Goal: Task Accomplishment & Management: Manage account settings

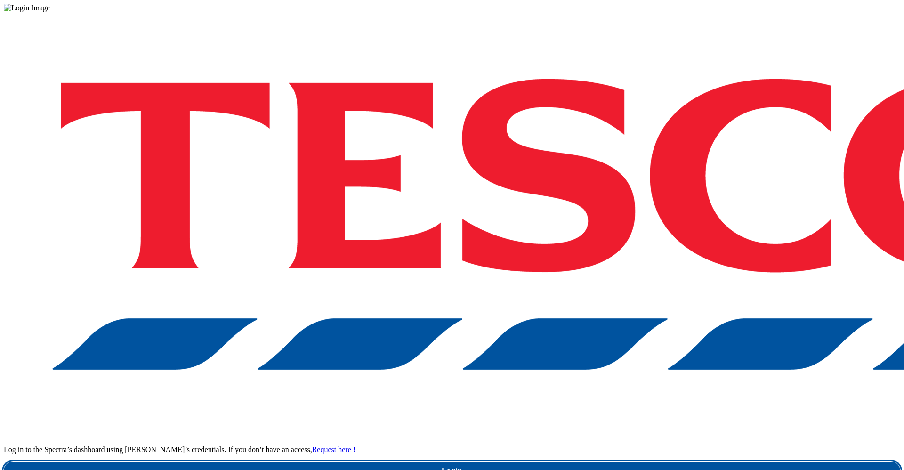
click at [665, 461] on link "Login" at bounding box center [452, 470] width 896 height 19
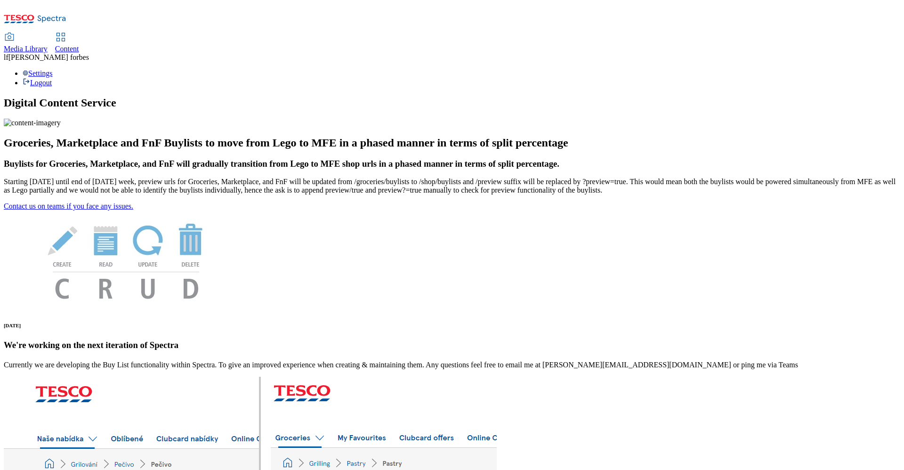
click at [79, 45] on span "Content" at bounding box center [67, 49] width 24 height 8
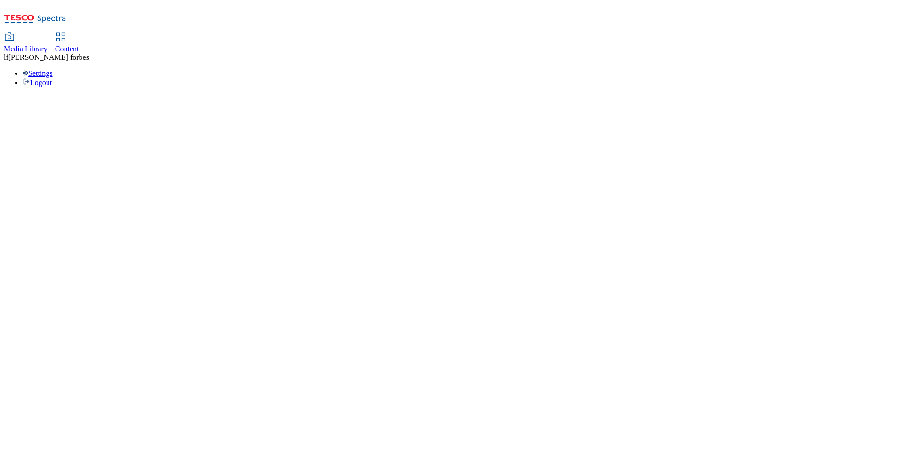
select select "ghs-uk"
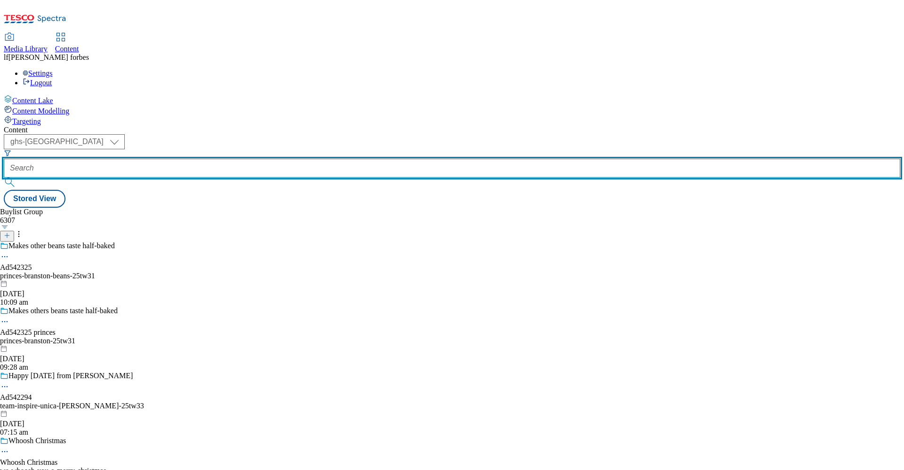
click at [230, 159] on input "text" at bounding box center [452, 168] width 896 height 19
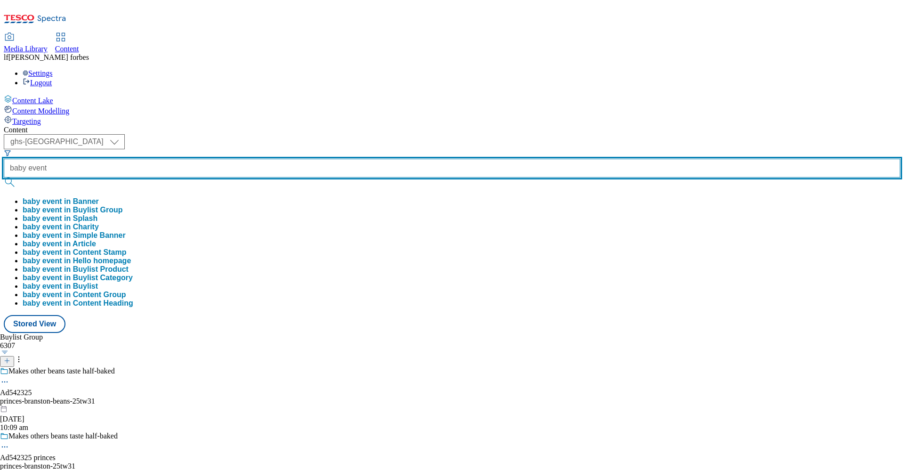
type input "baby event"
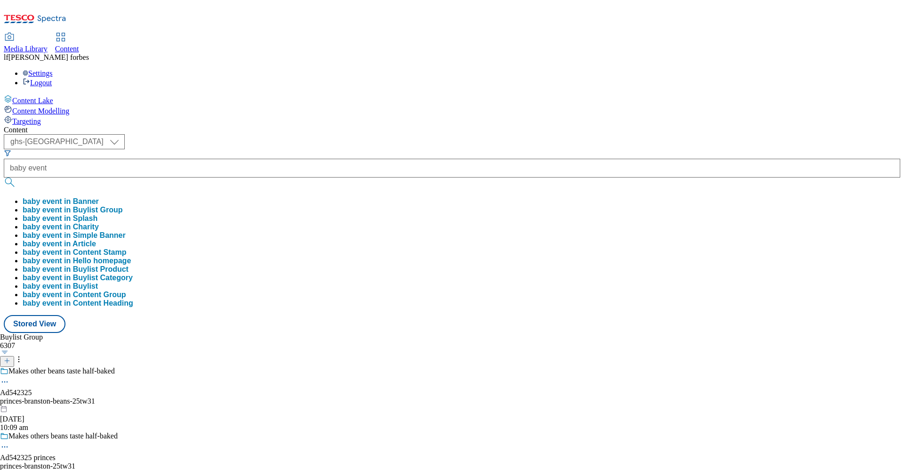
click at [17, 177] on button "submit" at bounding box center [10, 181] width 13 height 9
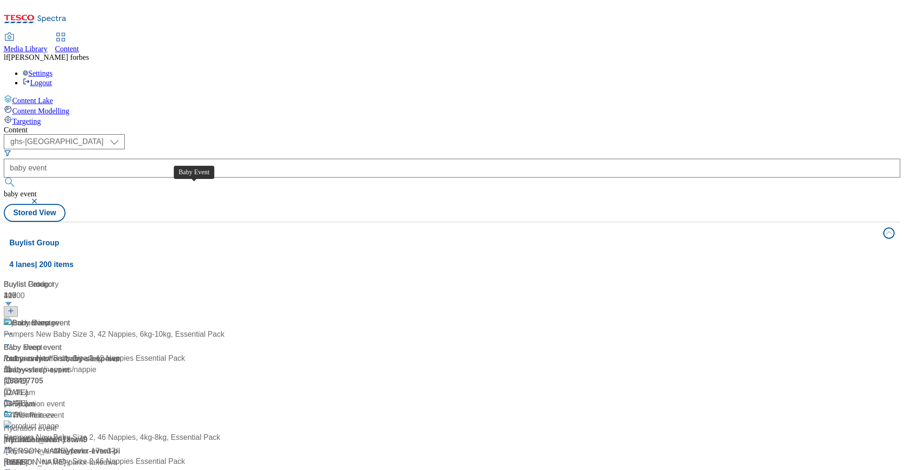
click at [51, 317] on div "Baby Event" at bounding box center [31, 322] width 39 height 11
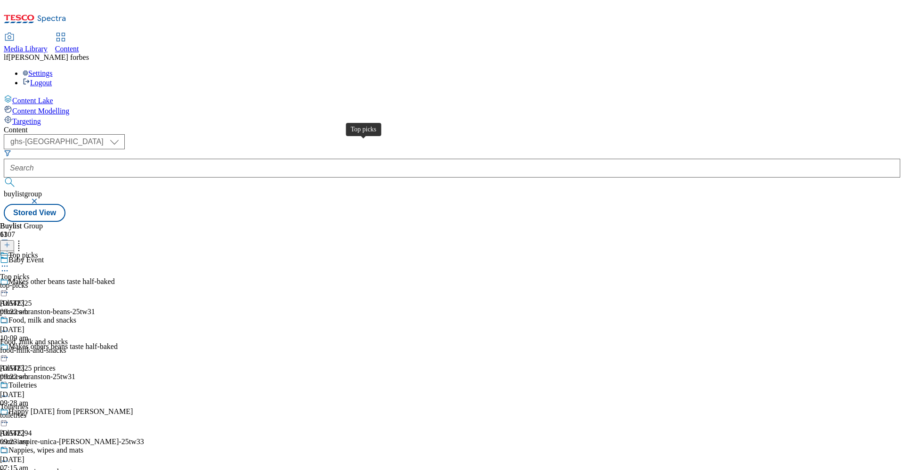
click at [38, 251] on div "Top picks" at bounding box center [22, 255] width 29 height 8
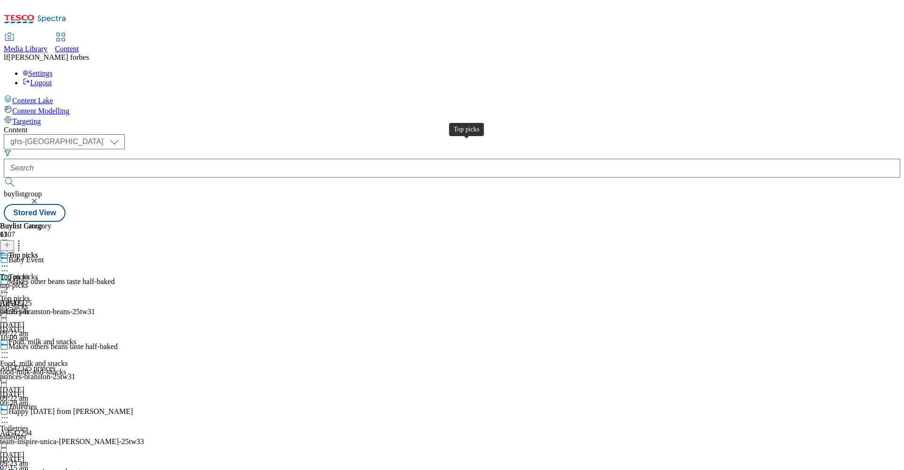
click at [38, 251] on div "Top picks" at bounding box center [22, 255] width 29 height 8
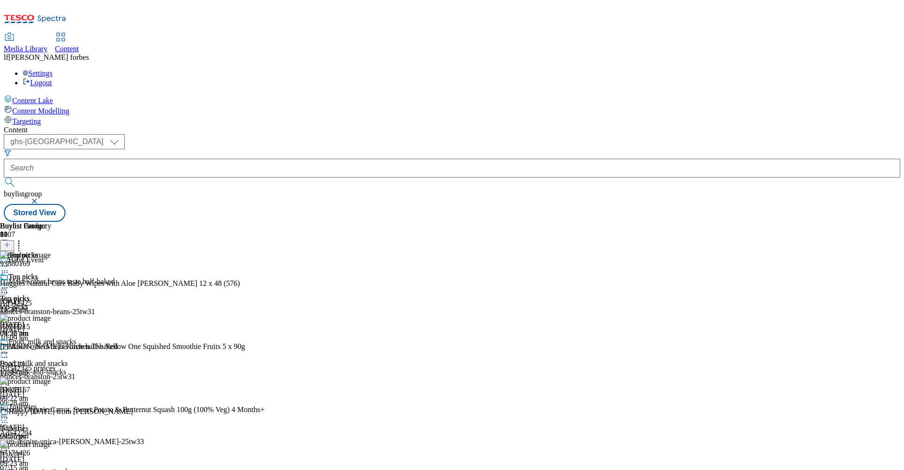
click at [9, 283] on icon at bounding box center [4, 287] width 9 height 9
click at [50, 347] on span "Publish" at bounding box center [39, 383] width 21 height 7
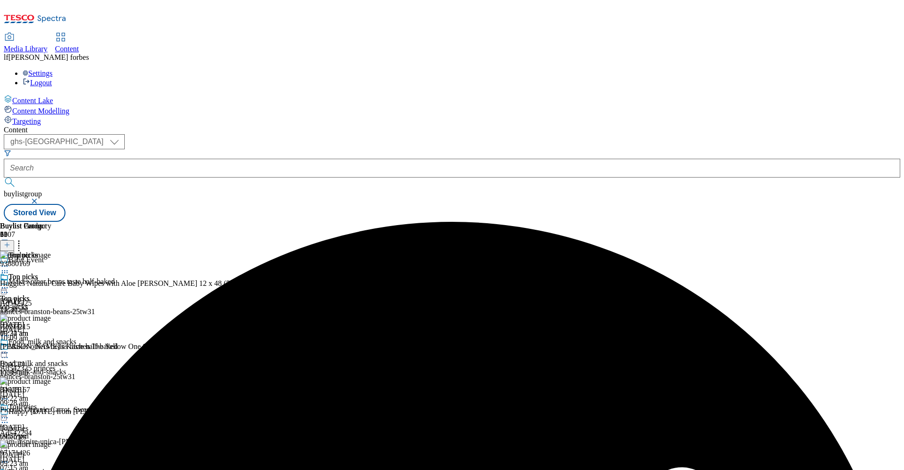
click at [9, 283] on icon at bounding box center [4, 287] width 9 height 9
click at [59, 347] on span "Un-publish" at bounding box center [44, 394] width 30 height 7
click at [51, 283] on div at bounding box center [25, 288] width 51 height 11
click at [61, 347] on span "Un-preview" at bounding box center [45, 361] width 32 height 7
click at [9, 245] on line at bounding box center [7, 245] width 5 height 0
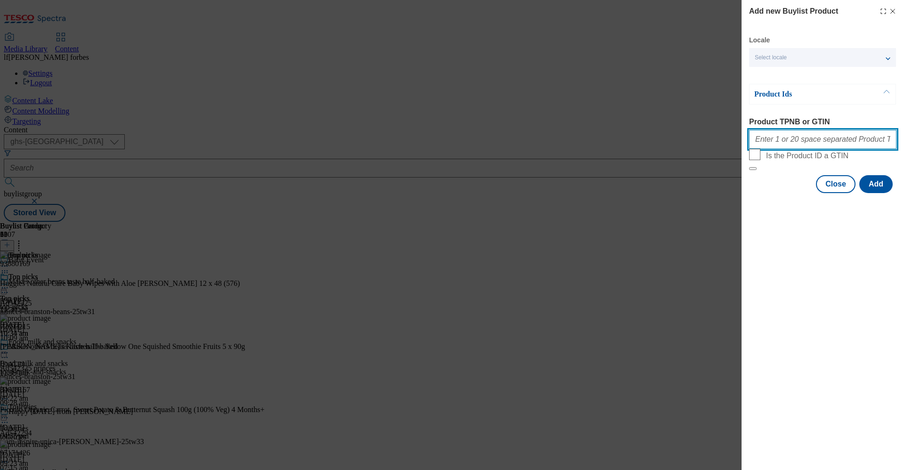
click at [669, 137] on input "Product TPNB or GTIN" at bounding box center [822, 139] width 147 height 19
paste input "105260672 105759545 105038535 105042503 105040498 105207589 105207587 105040499…"
type input "105260672 105759545 105038535 105042503 105040498 105207589 105207587 105040499…"
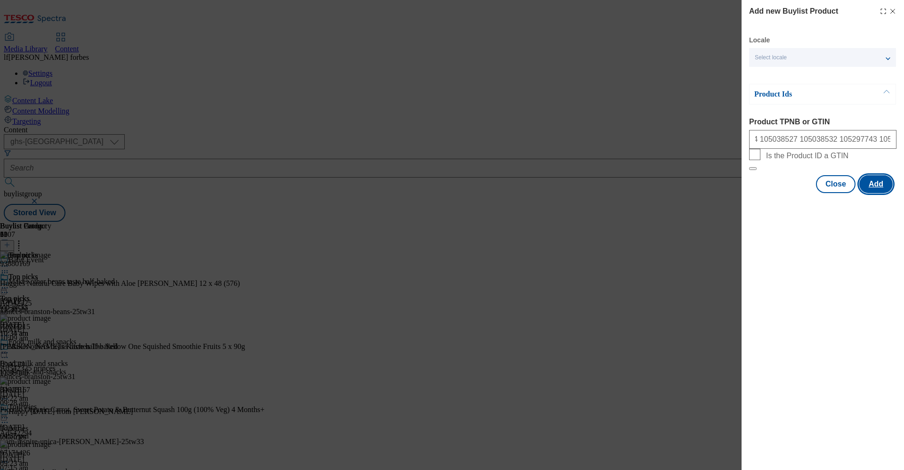
click at [669, 193] on button "Add" at bounding box center [875, 184] width 33 height 18
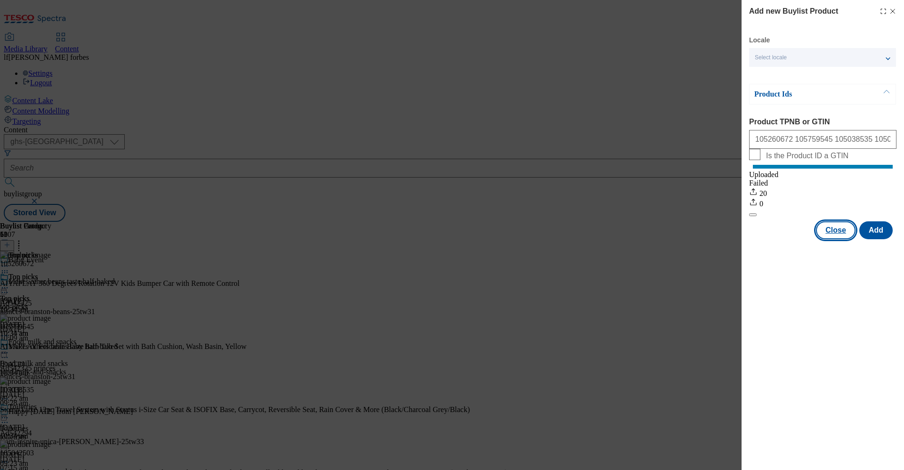
click at [669, 239] on button "Close" at bounding box center [836, 230] width 40 height 18
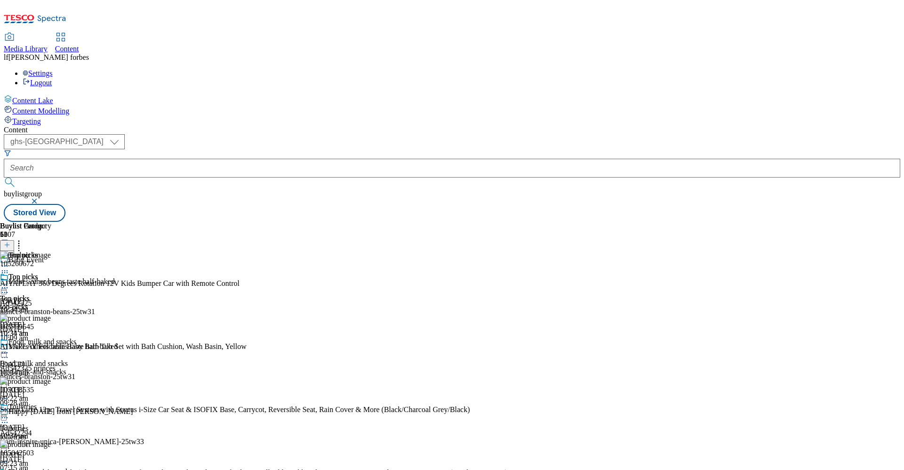
click at [20, 240] on circle at bounding box center [18, 240] width 1 height 1
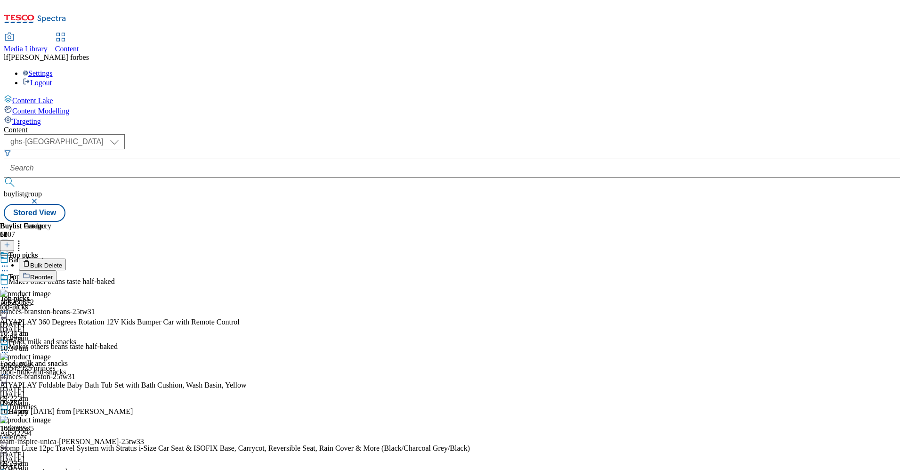
click at [56, 270] on button "Reorder" at bounding box center [38, 276] width 38 height 12
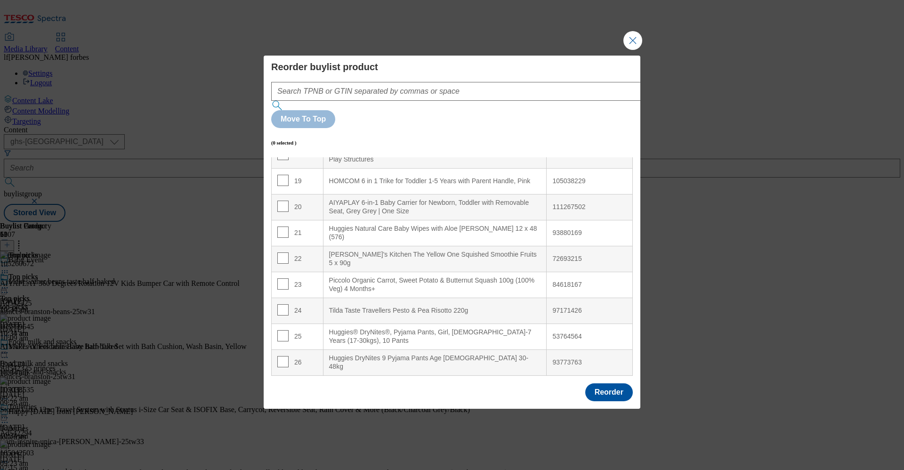
scroll to position [560, 0]
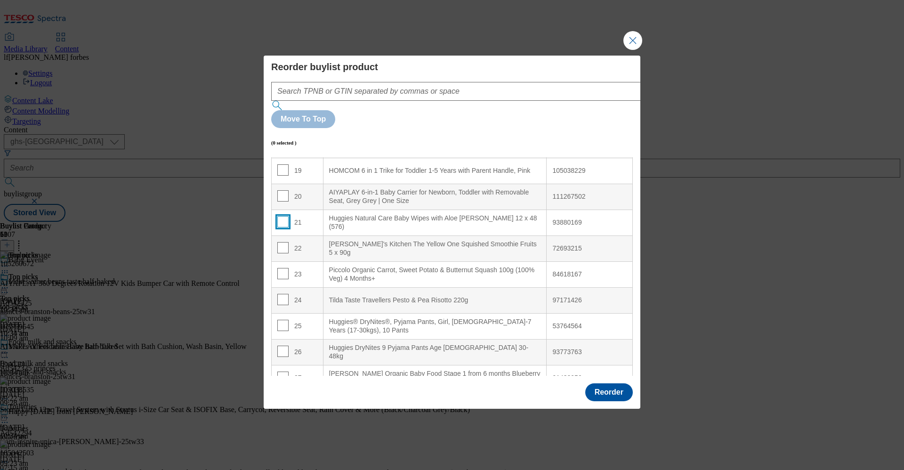
click at [283, 216] on input "Modal" at bounding box center [282, 221] width 11 height 11
checkbox input "true"
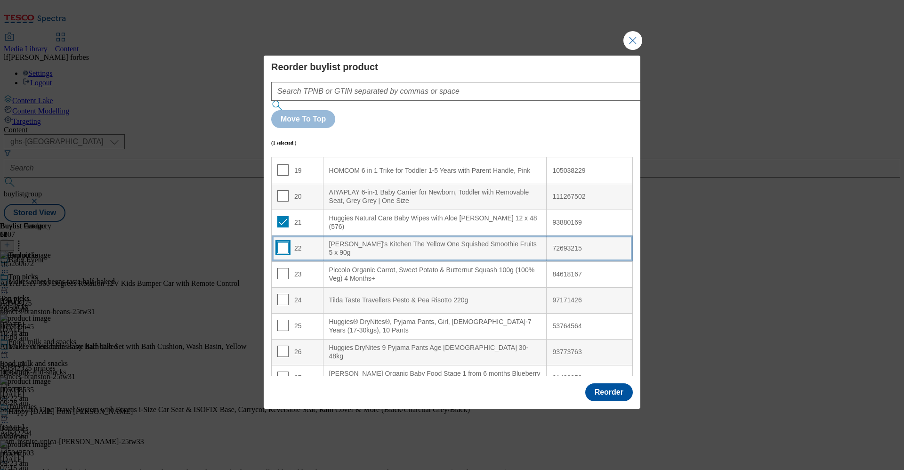
click at [282, 242] on input "Modal" at bounding box center [282, 247] width 11 height 11
checkbox input "true"
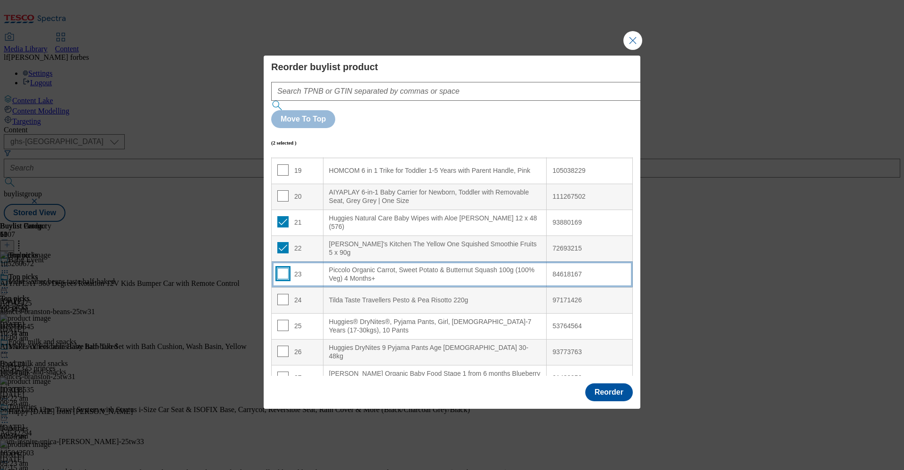
click at [282, 268] on input "Modal" at bounding box center [282, 273] width 11 height 11
checkbox input "true"
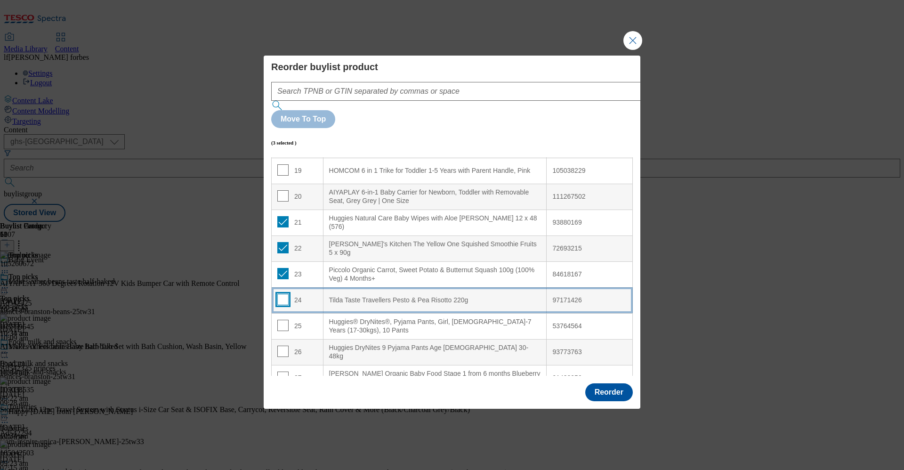
click at [282, 294] on input "Modal" at bounding box center [282, 299] width 11 height 11
checkbox input "true"
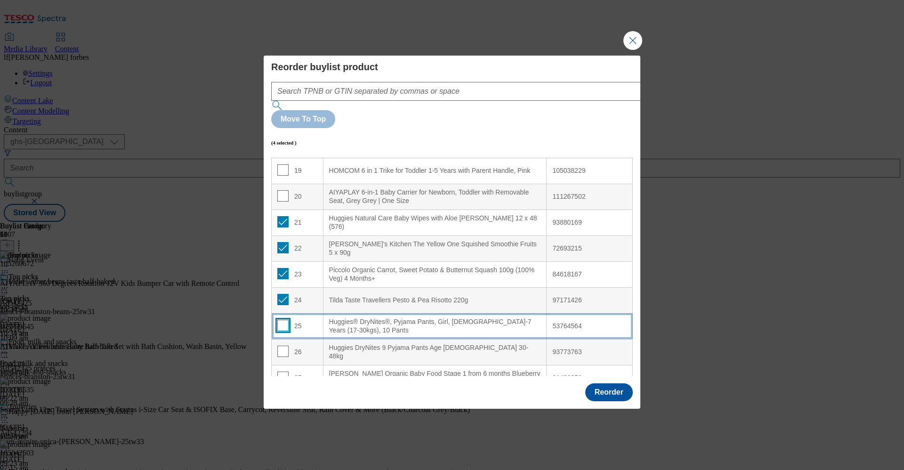
click at [282, 320] on input "Modal" at bounding box center [282, 325] width 11 height 11
checkbox input "true"
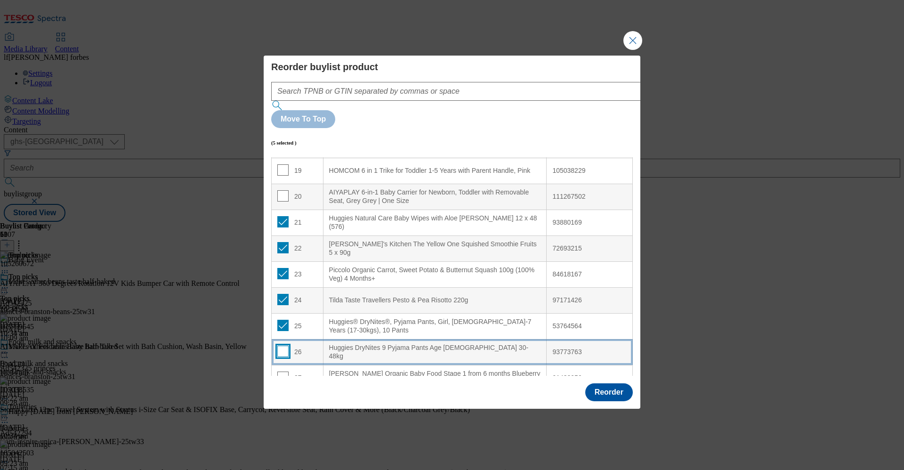
click at [282, 345] on input "Modal" at bounding box center [282, 350] width 11 height 11
checkbox input "true"
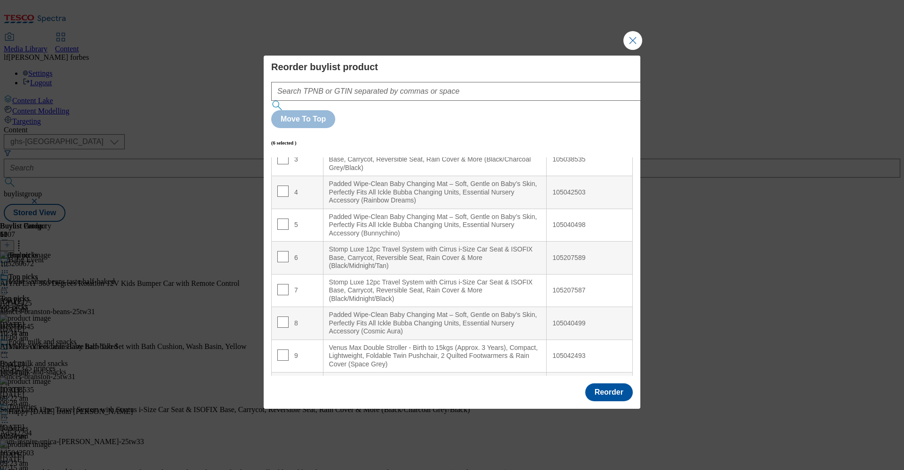
scroll to position [0, 0]
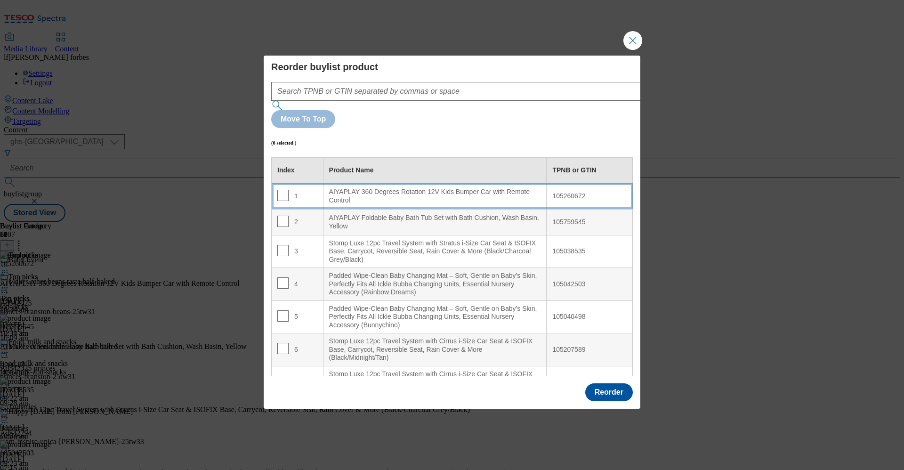
click at [345, 188] on div "AIYAPLAY 360 Degrees Rotation 12V Kids Bumper Car with Remote Control" at bounding box center [435, 196] width 212 height 16
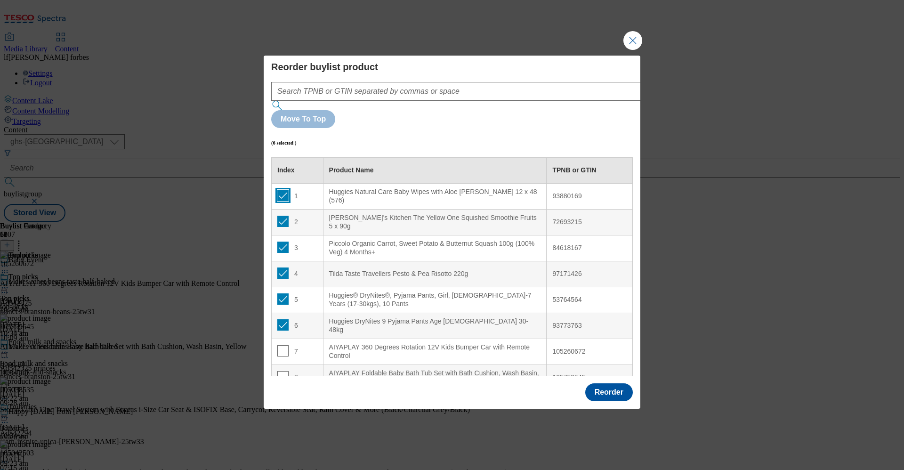
click at [280, 190] on input "Modal" at bounding box center [282, 195] width 11 height 11
checkbox input "false"
click at [282, 216] on input "Modal" at bounding box center [282, 221] width 11 height 11
checkbox input "false"
click at [282, 241] on input "Modal" at bounding box center [282, 246] width 11 height 11
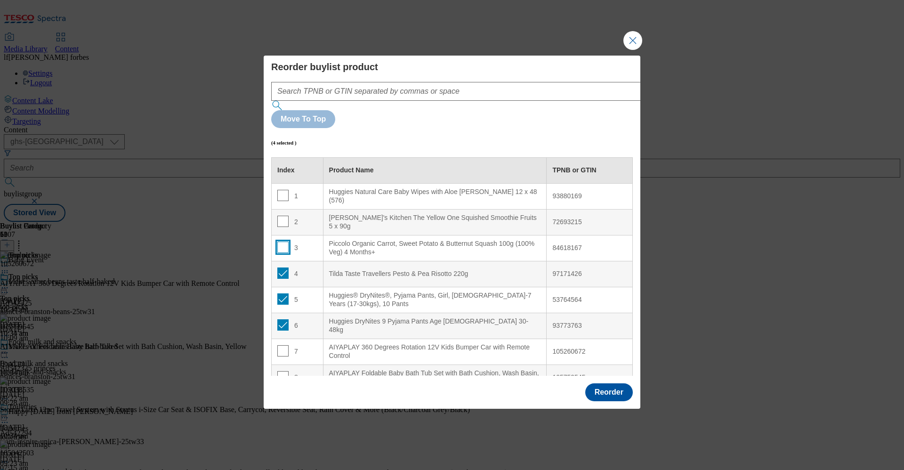
checkbox input "false"
click at [282, 267] on input "Modal" at bounding box center [282, 272] width 11 height 11
checkbox input "false"
click at [283, 293] on input "Modal" at bounding box center [282, 298] width 11 height 11
checkbox input "false"
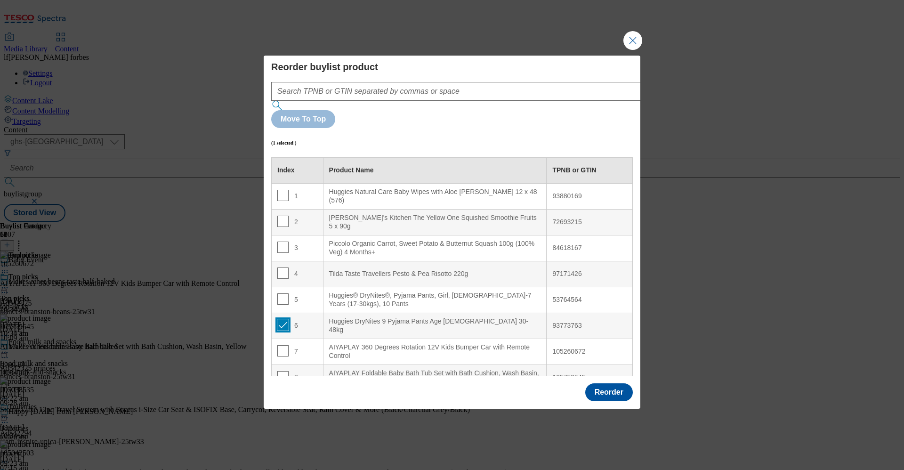
click at [282, 319] on input "Modal" at bounding box center [282, 324] width 11 height 11
checkbox input "false"
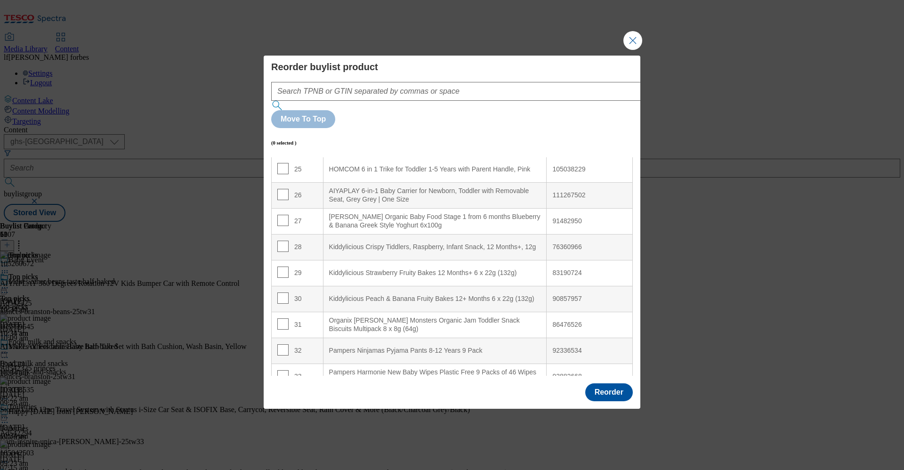
scroll to position [720, 0]
click at [282, 211] on input "Modal" at bounding box center [282, 216] width 11 height 11
checkbox input "true"
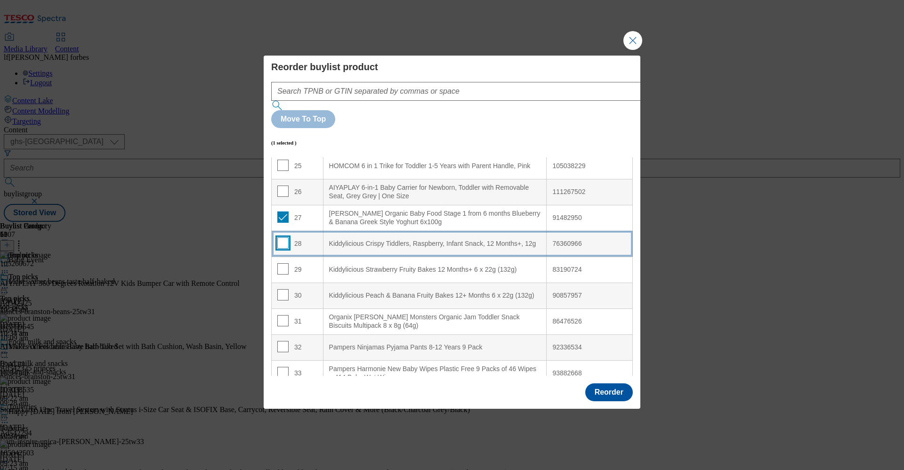
click at [281, 237] on input "Modal" at bounding box center [282, 242] width 11 height 11
checkbox input "true"
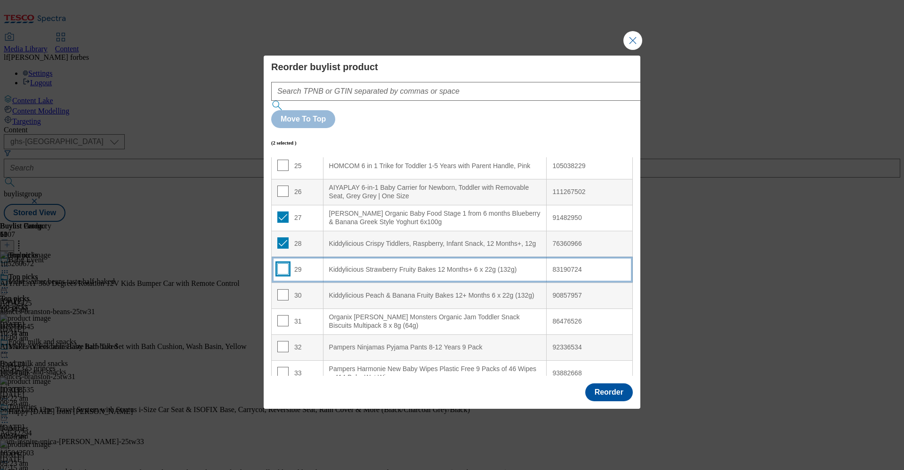
click at [281, 263] on input "Modal" at bounding box center [282, 268] width 11 height 11
checkbox input "true"
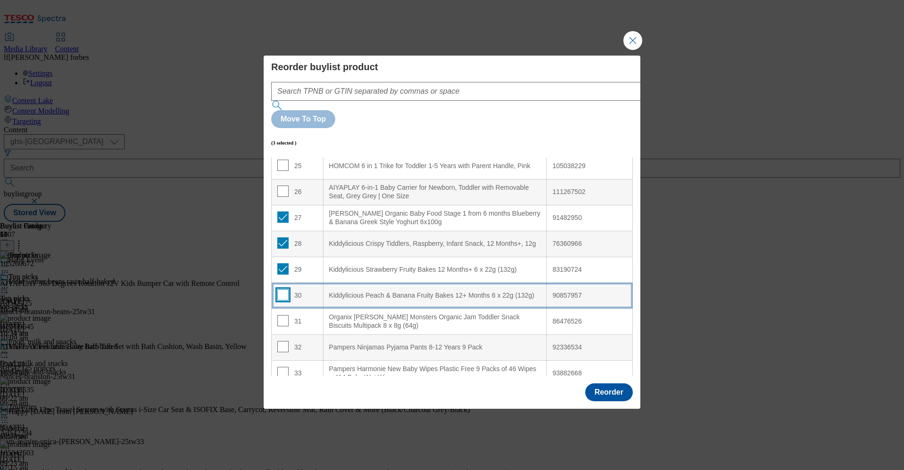
click at [281, 289] on input "Modal" at bounding box center [282, 294] width 11 height 11
checkbox input "true"
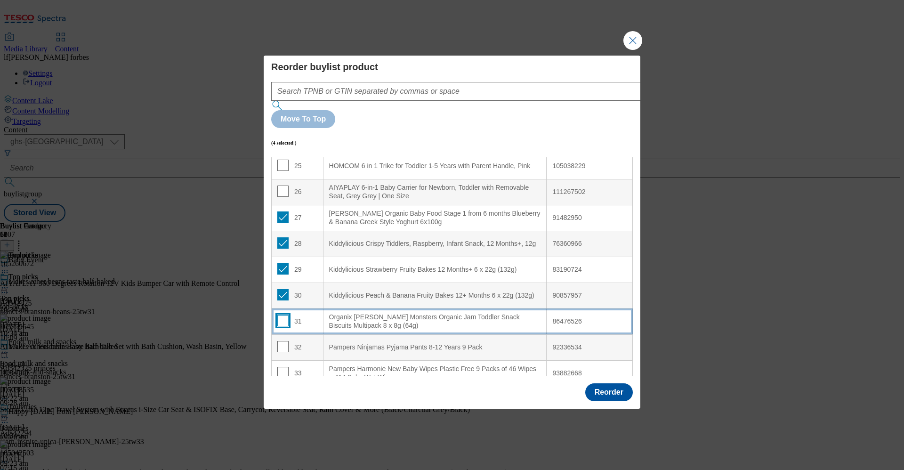
click at [281, 315] on input "Modal" at bounding box center [282, 320] width 11 height 11
checkbox input "true"
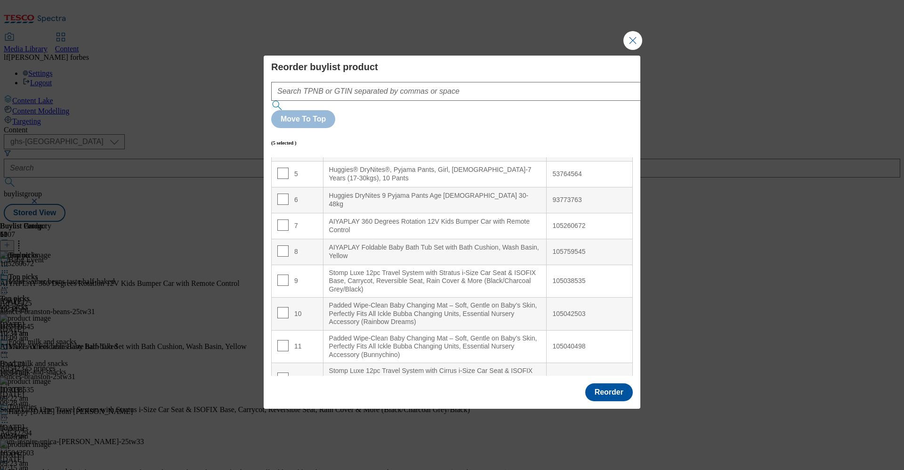
scroll to position [136, 0]
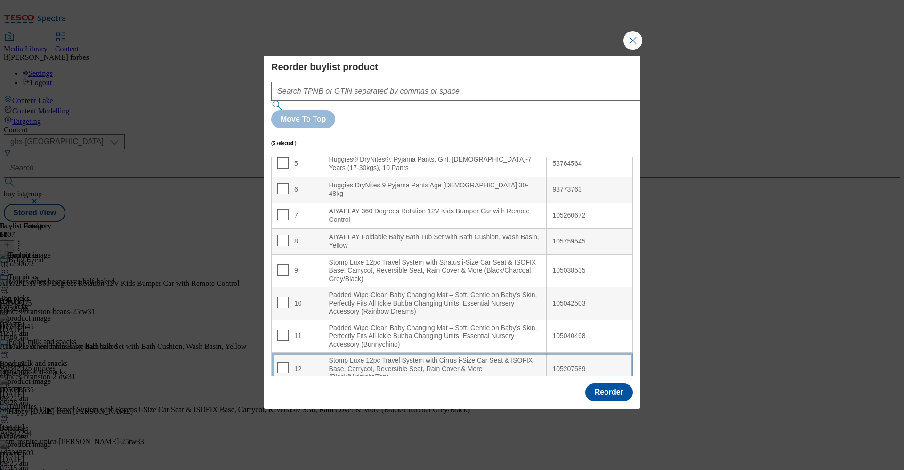
click at [376, 347] on div "Stomp Luxe 12pc Travel System with Cirrus i-Size Car Seat & ISOFIX Base, Carryc…" at bounding box center [435, 368] width 212 height 25
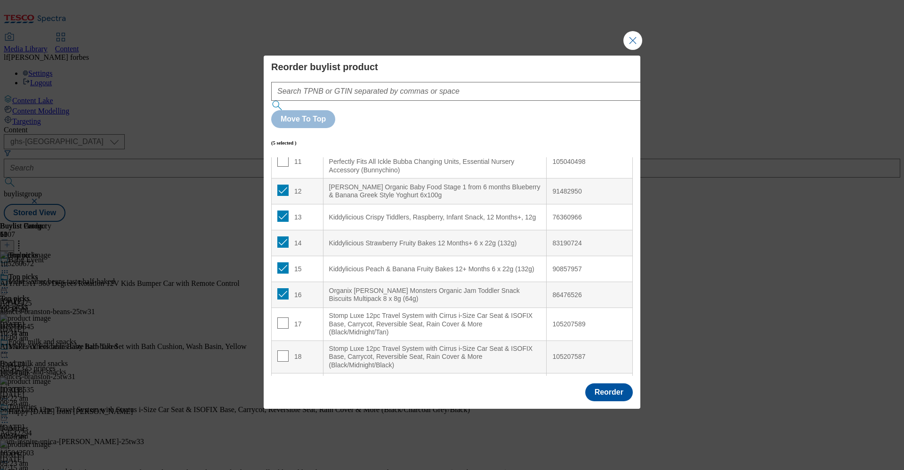
scroll to position [292, 0]
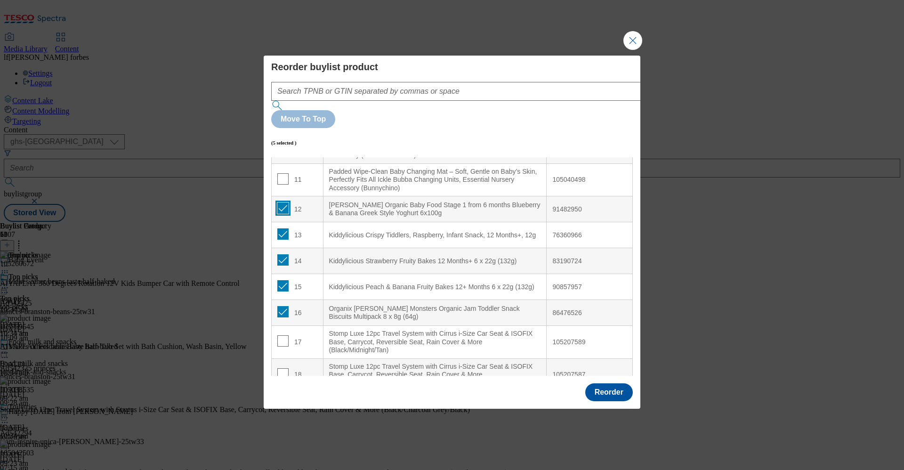
click at [284, 202] on input "Modal" at bounding box center [282, 207] width 11 height 11
checkbox input "false"
click at [284, 228] on input "Modal" at bounding box center [282, 233] width 11 height 11
checkbox input "false"
click at [283, 254] on input "Modal" at bounding box center [282, 259] width 11 height 11
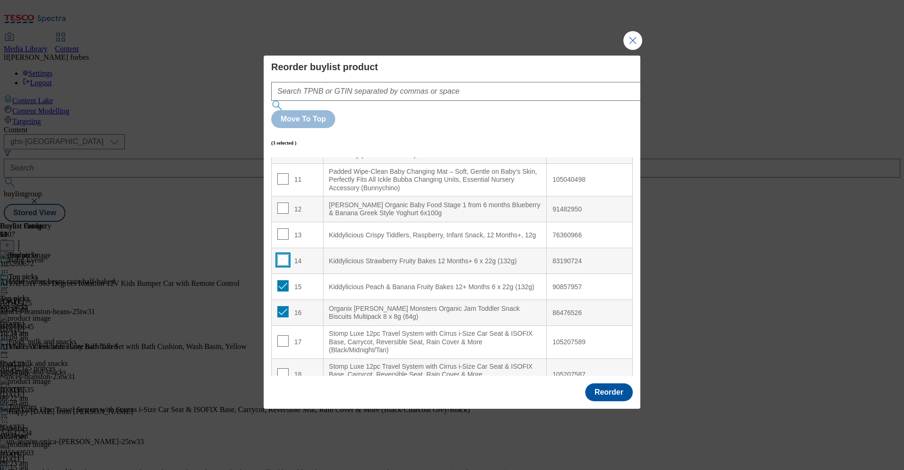
checkbox input "false"
click at [281, 280] on input "Modal" at bounding box center [282, 285] width 11 height 11
checkbox input "false"
click at [282, 306] on input "Modal" at bounding box center [282, 311] width 11 height 11
checkbox input "false"
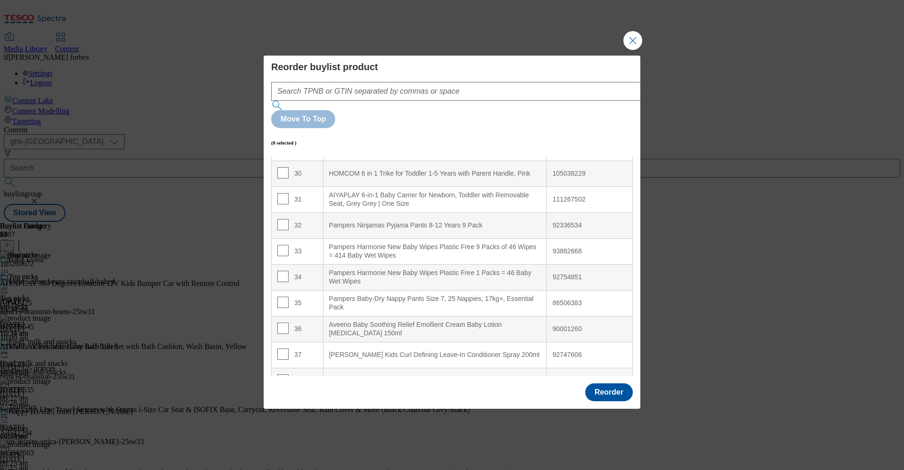
scroll to position [862, 0]
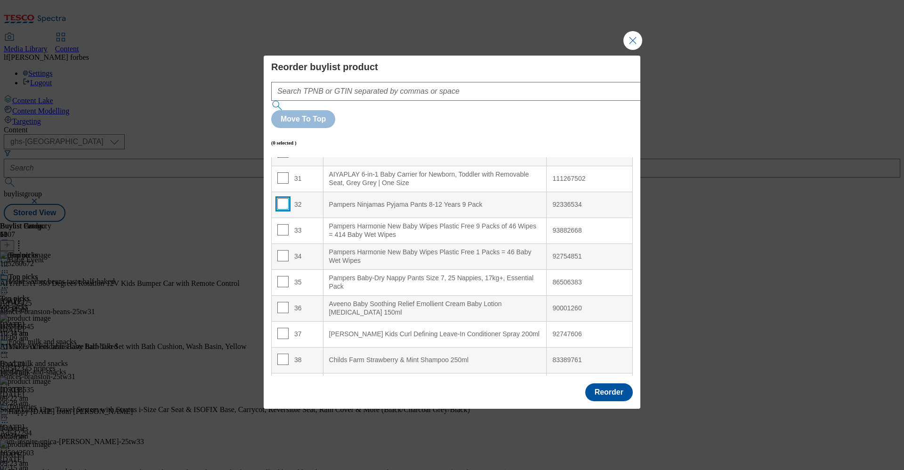
click at [283, 198] on input "Modal" at bounding box center [282, 203] width 11 height 11
checkbox input "true"
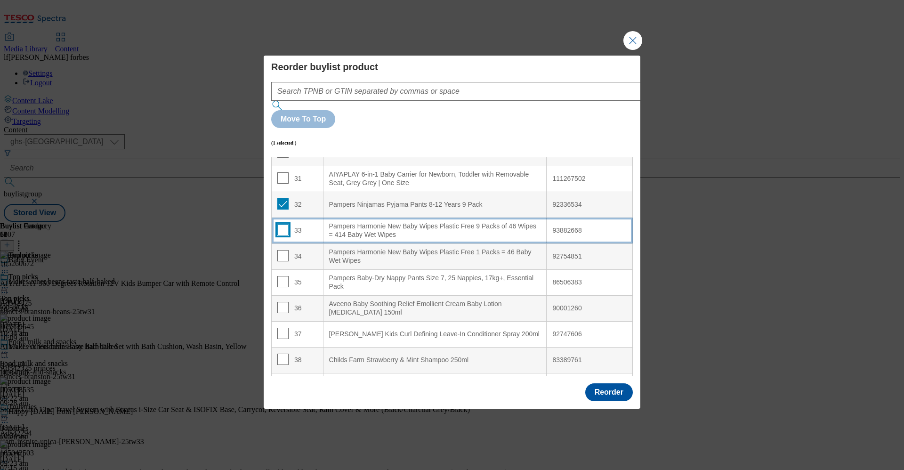
click at [283, 224] on input "Modal" at bounding box center [282, 229] width 11 height 11
checkbox input "true"
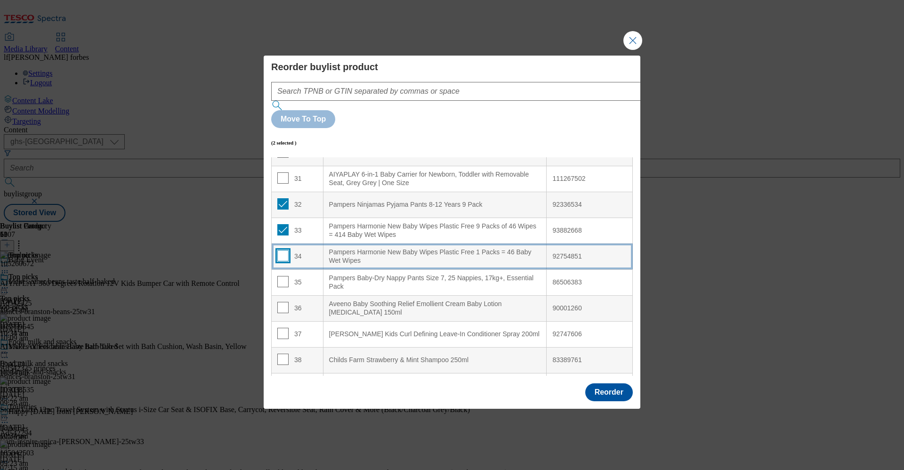
click at [282, 250] on input "Modal" at bounding box center [282, 255] width 11 height 11
checkbox input "true"
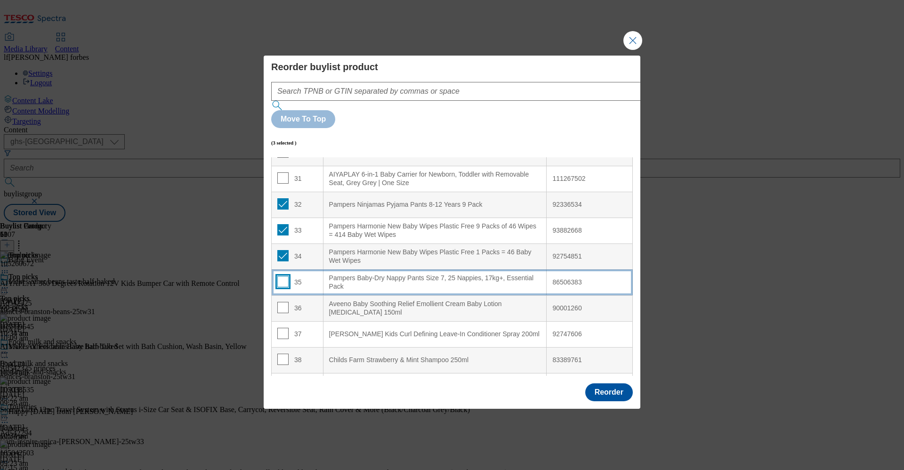
click at [280, 276] on input "Modal" at bounding box center [282, 281] width 11 height 11
checkbox input "true"
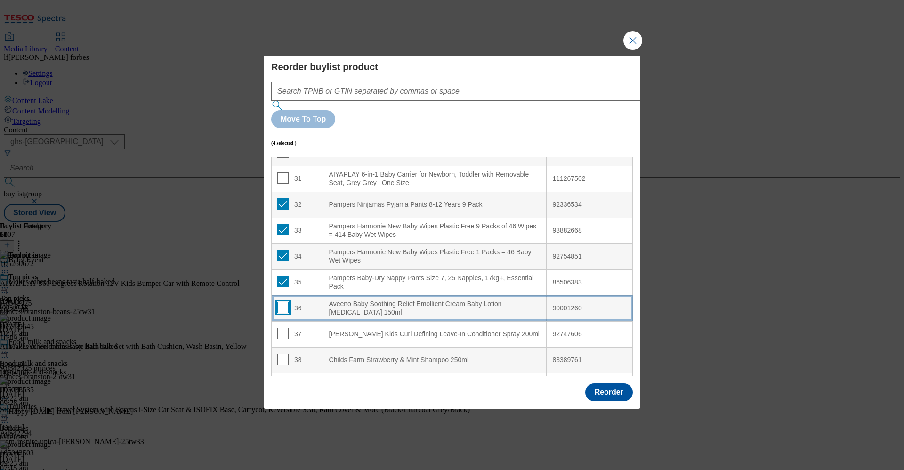
click at [280, 302] on input "Modal" at bounding box center [282, 307] width 11 height 11
checkbox input "true"
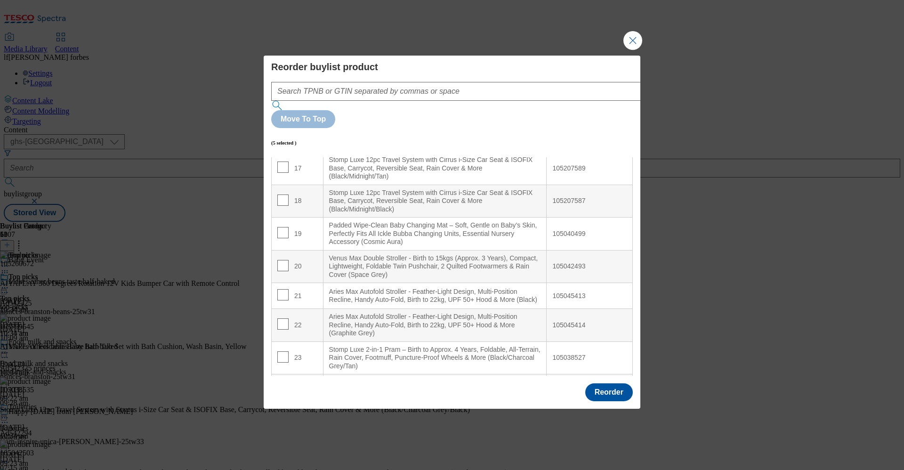
scroll to position [469, 0]
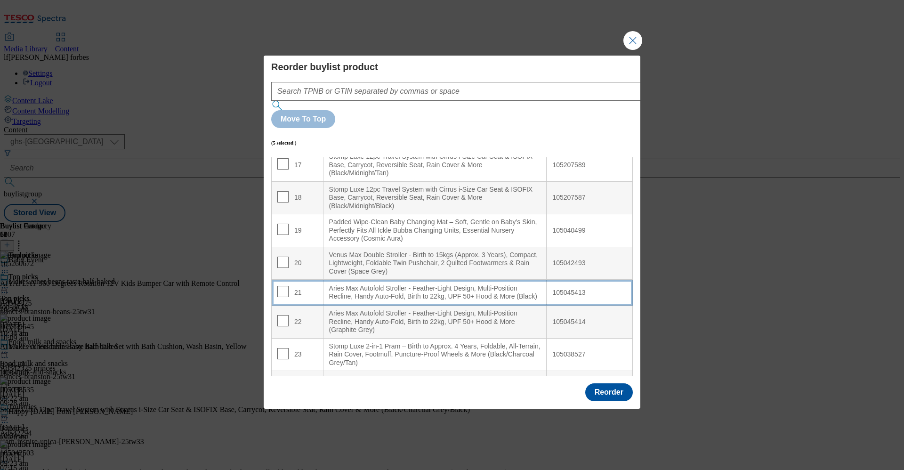
click at [392, 282] on \(Black\) "Aries Max Autofold Stroller - Feather-Light Design, Multi-Position Recline, Han…" at bounding box center [435, 293] width 224 height 26
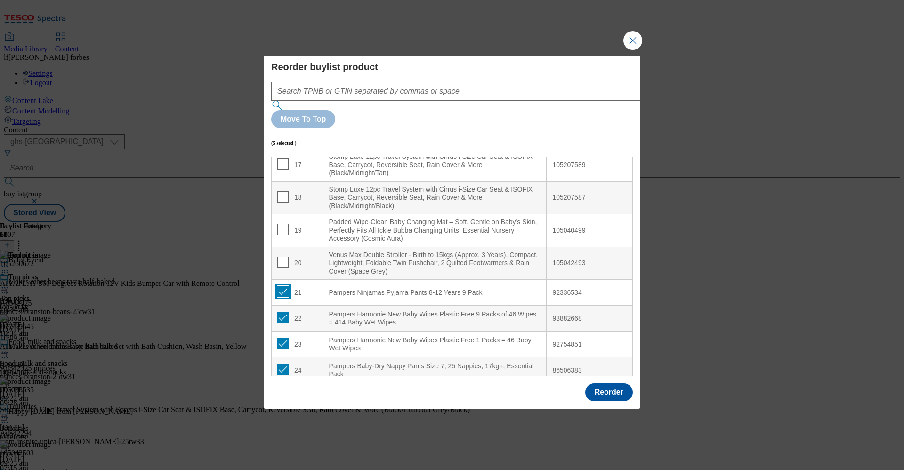
click at [282, 286] on input "Modal" at bounding box center [282, 291] width 11 height 11
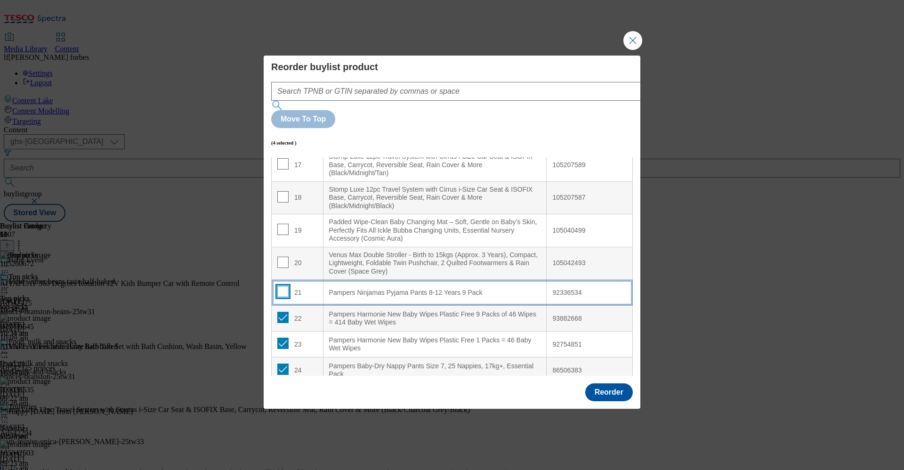
click at [282, 286] on input "Modal" at bounding box center [282, 291] width 11 height 11
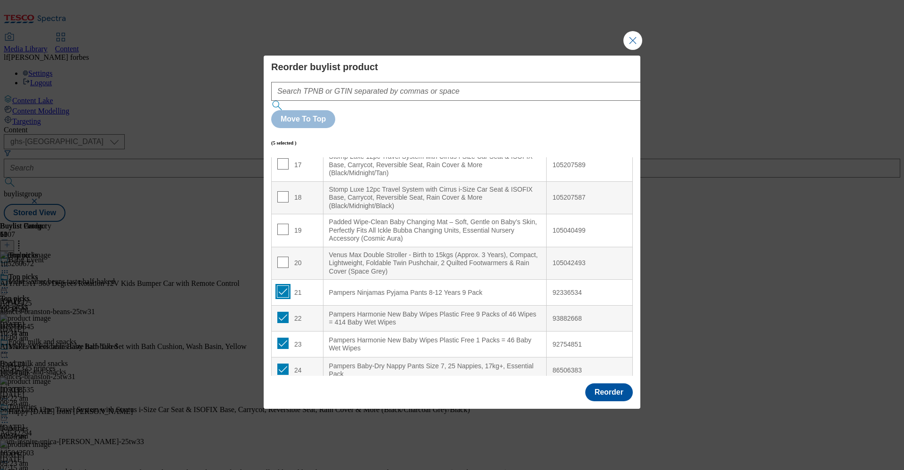
click at [282, 286] on input "Modal" at bounding box center [282, 291] width 11 height 11
checkbox input "false"
click at [282, 312] on input "Modal" at bounding box center [282, 317] width 11 height 11
checkbox input "false"
click at [282, 337] on input "Modal" at bounding box center [282, 342] width 11 height 11
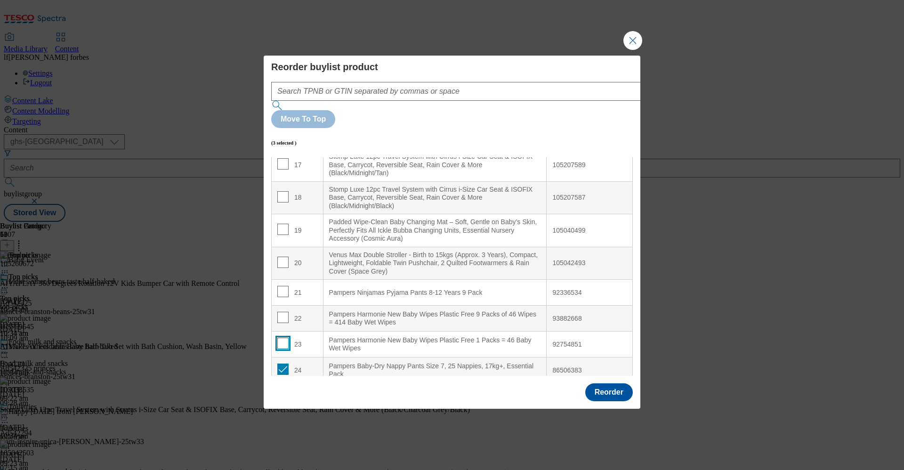
checkbox input "false"
click at [282, 347] on input "Modal" at bounding box center [282, 368] width 11 height 11
checkbox input "false"
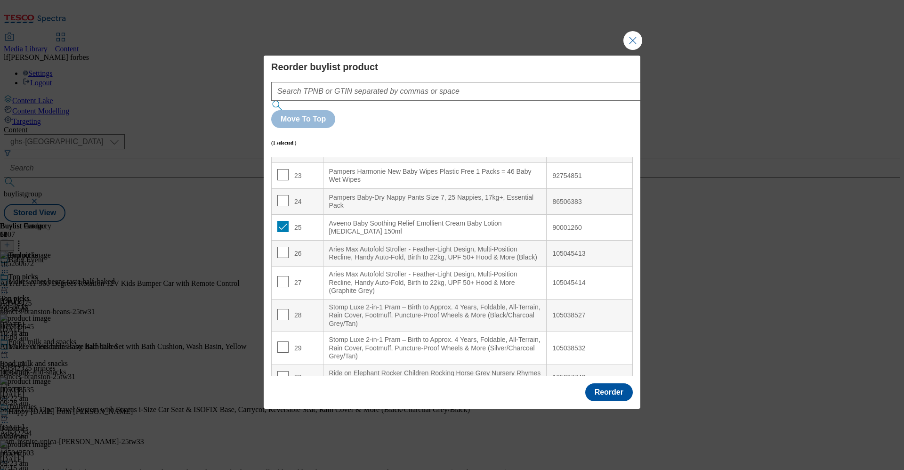
scroll to position [655, 0]
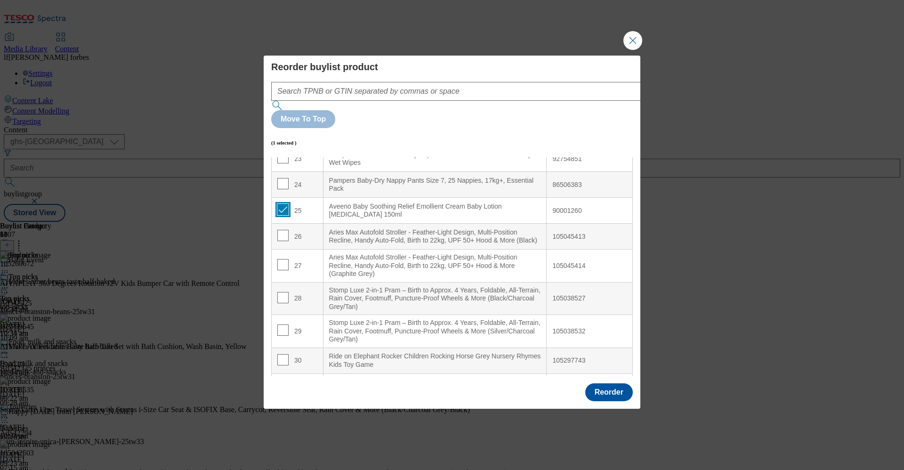
click at [280, 204] on input "Modal" at bounding box center [282, 209] width 11 height 11
checkbox input "false"
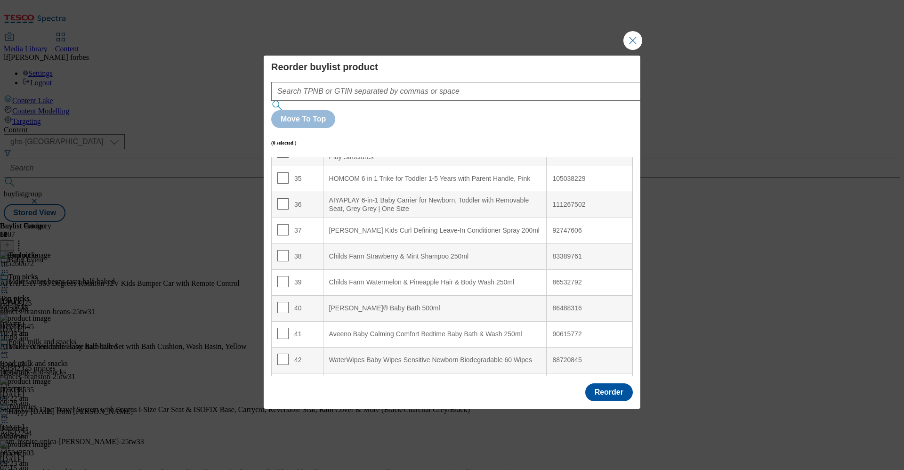
scroll to position [973, 0]
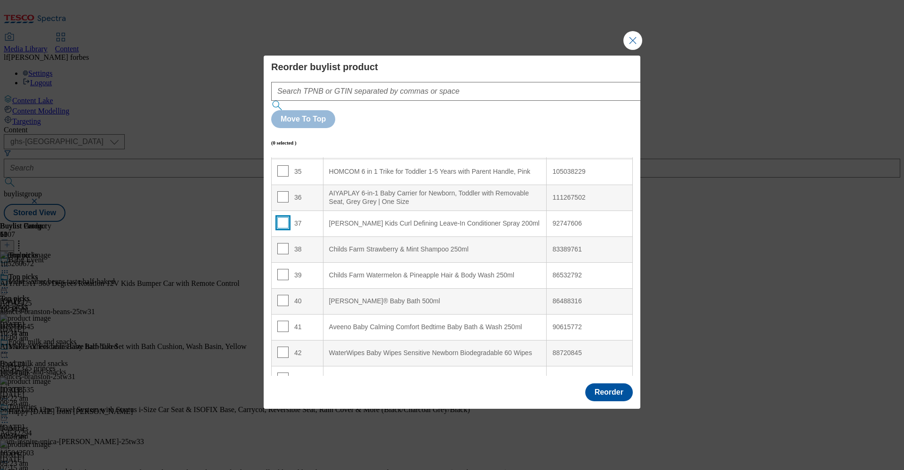
click at [280, 217] on input "Modal" at bounding box center [282, 222] width 11 height 11
checkbox input "true"
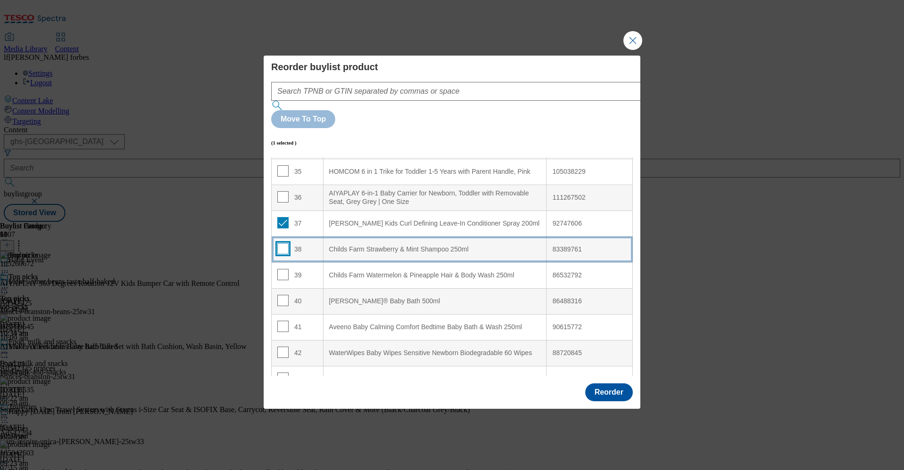
click at [281, 243] on input "Modal" at bounding box center [282, 248] width 11 height 11
checkbox input "true"
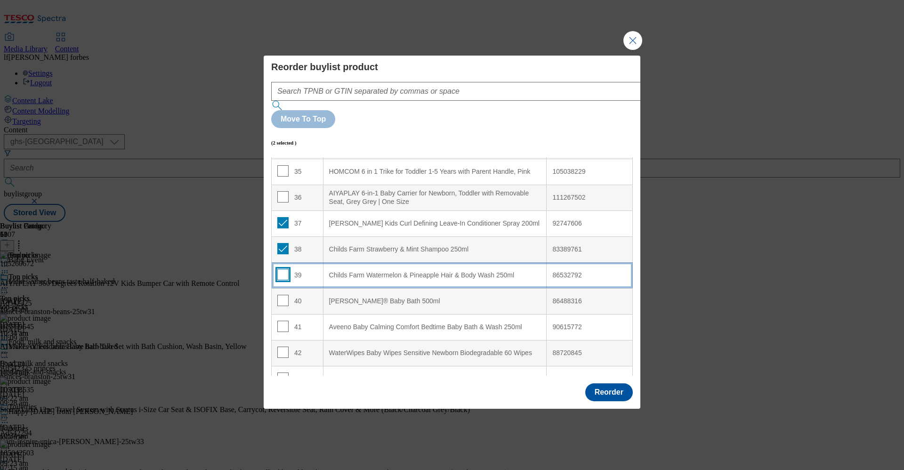
click at [283, 269] on input "Modal" at bounding box center [282, 274] width 11 height 11
checkbox input "true"
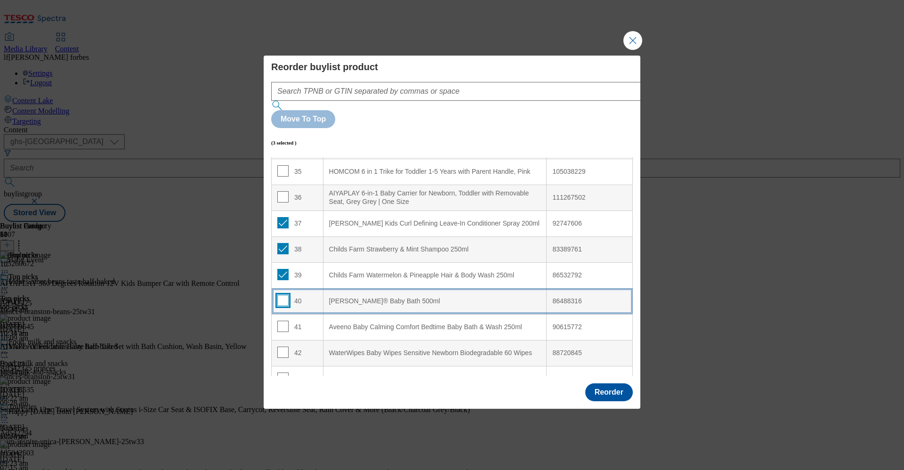
click at [282, 295] on input "Modal" at bounding box center [282, 300] width 11 height 11
checkbox input "true"
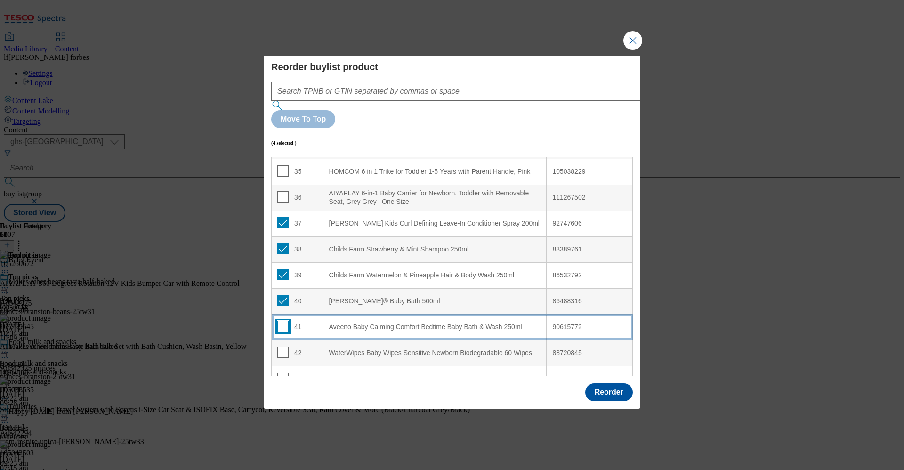
click at [283, 320] on input "Modal" at bounding box center [282, 325] width 11 height 11
checkbox input "true"
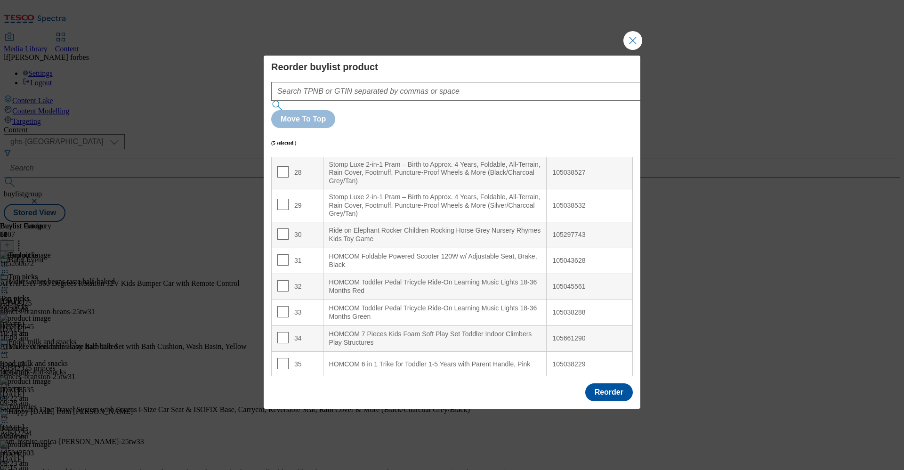
scroll to position [808, 0]
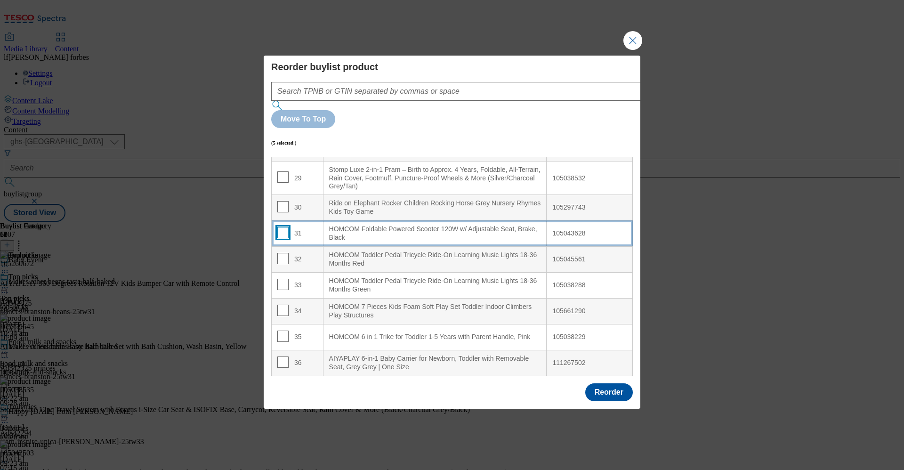
click at [279, 227] on input "Modal" at bounding box center [282, 232] width 11 height 11
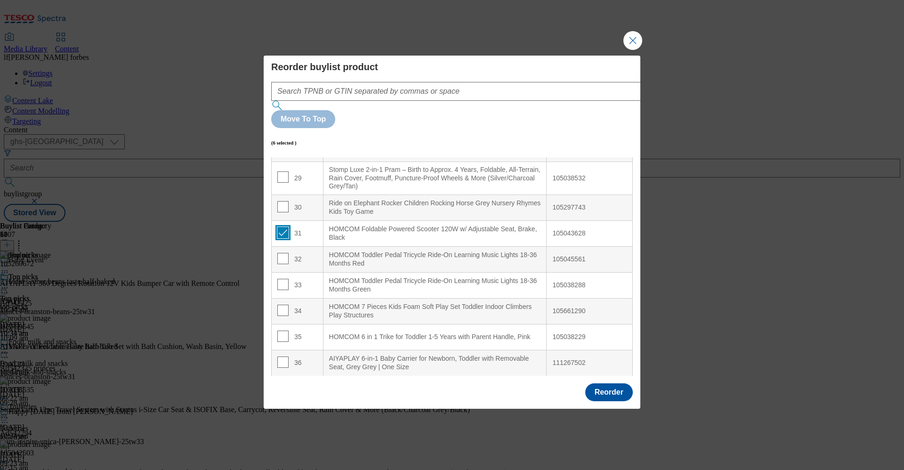
click at [279, 227] on input "Modal" at bounding box center [282, 232] width 11 height 11
checkbox input "false"
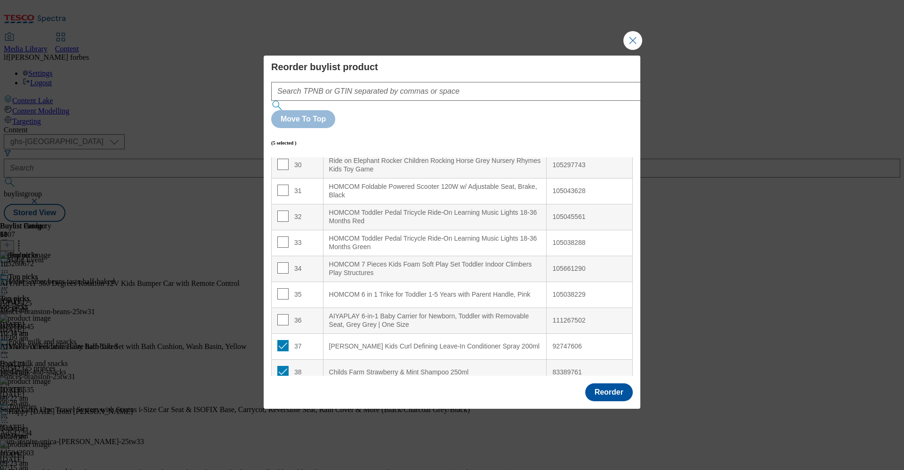
scroll to position [819, 0]
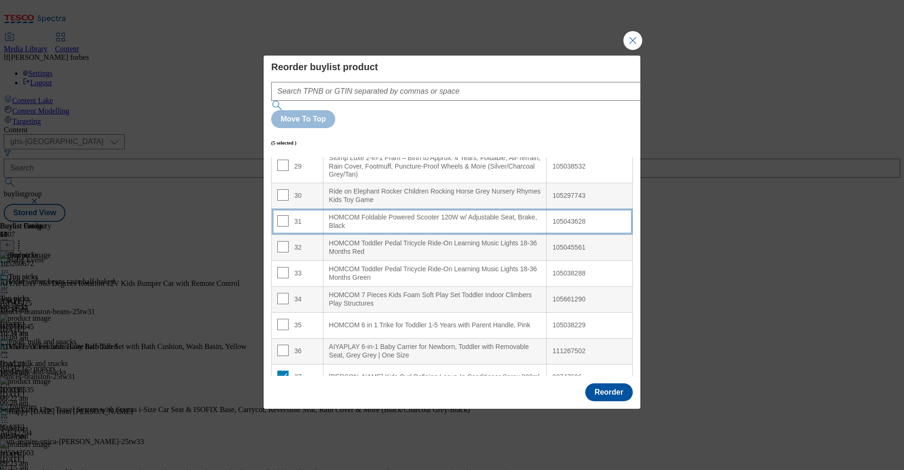
click at [356, 213] on div "HOMCOM Foldable Powered Scooter 120W w/ Adjustable Seat, Brake, Black" at bounding box center [435, 221] width 212 height 16
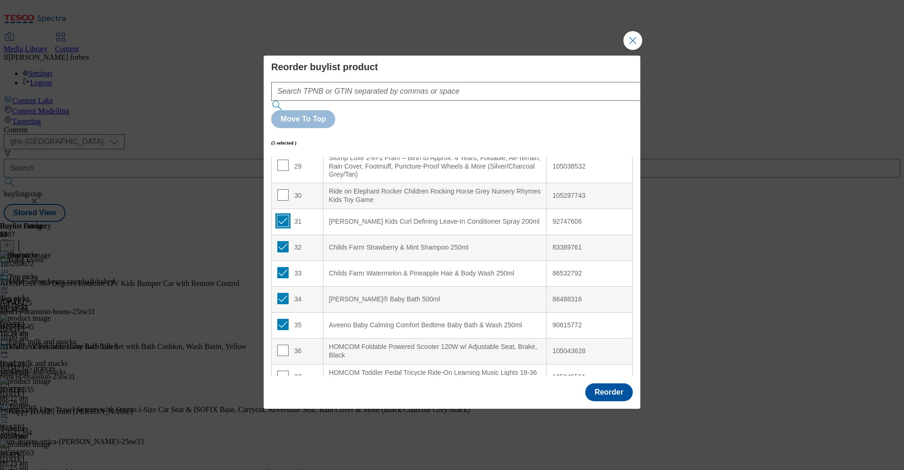
click at [279, 215] on input "Modal" at bounding box center [282, 220] width 11 height 11
checkbox input "false"
click at [282, 241] on input "Modal" at bounding box center [282, 246] width 11 height 11
checkbox input "false"
click at [282, 267] on input "Modal" at bounding box center [282, 272] width 11 height 11
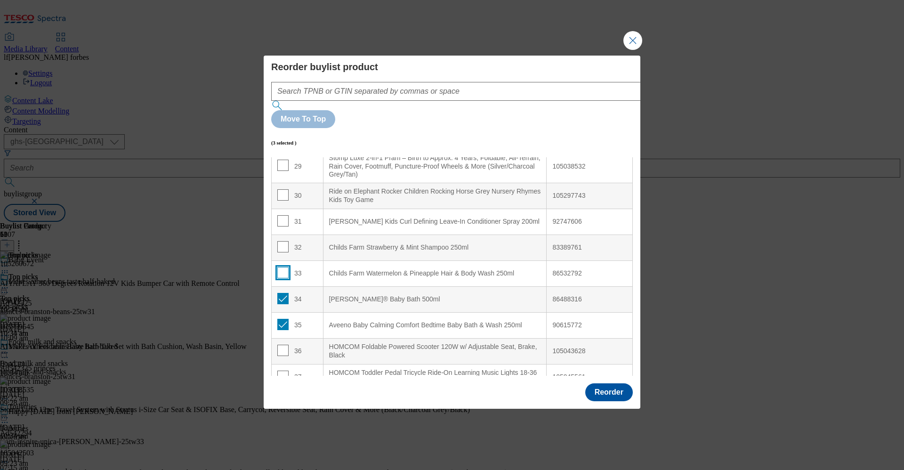
checkbox input "false"
click at [283, 293] on input "Modal" at bounding box center [282, 298] width 11 height 11
checkbox input "false"
click at [282, 319] on input "Modal" at bounding box center [282, 324] width 11 height 11
checkbox input "false"
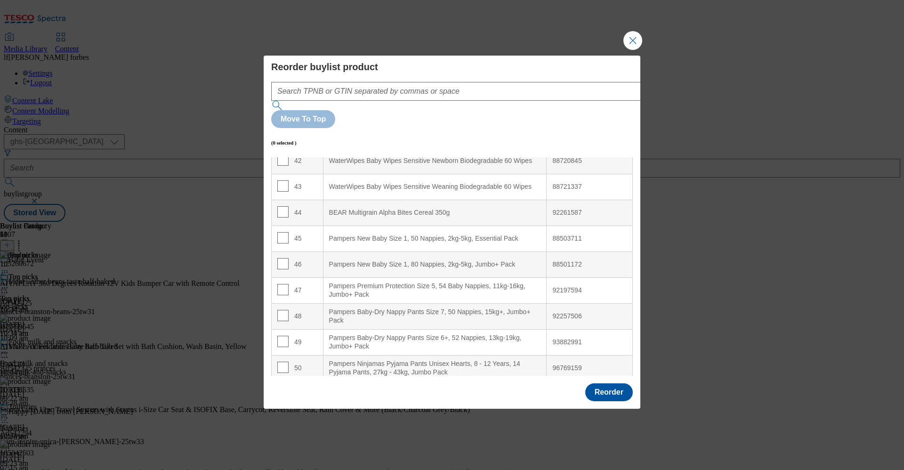
scroll to position [1177, 0]
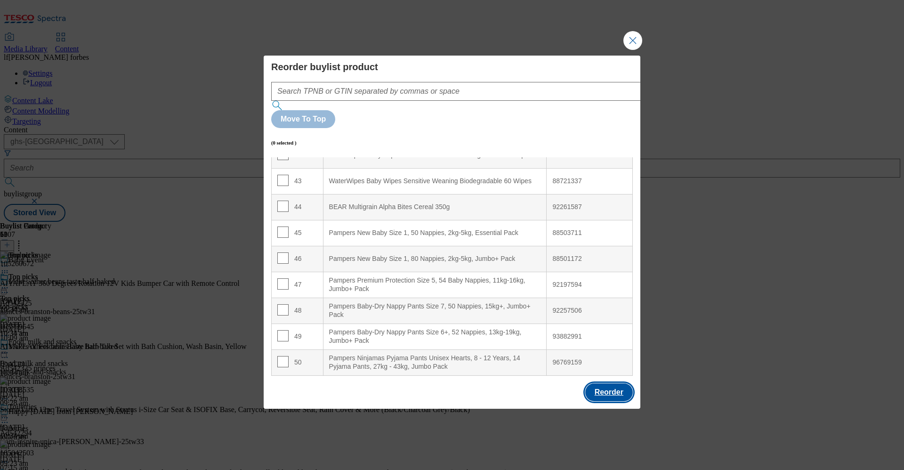
click at [606, 347] on button "Reorder" at bounding box center [609, 392] width 48 height 18
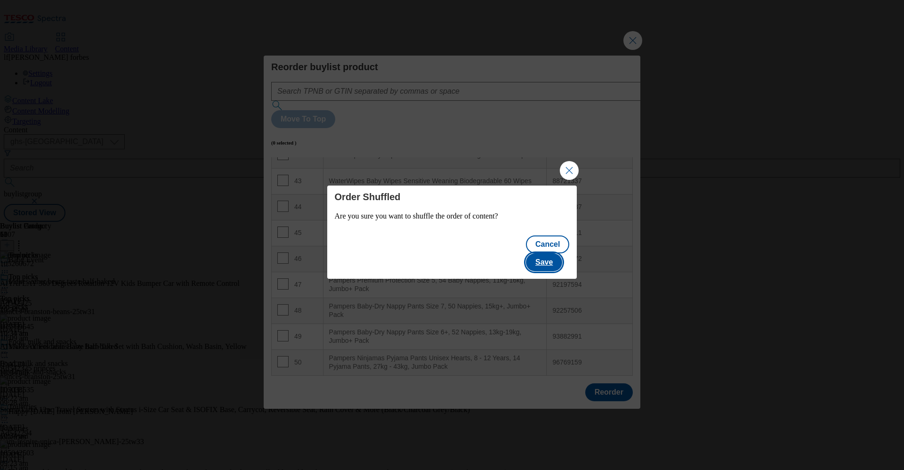
click at [551, 255] on button "Save" at bounding box center [544, 262] width 36 height 18
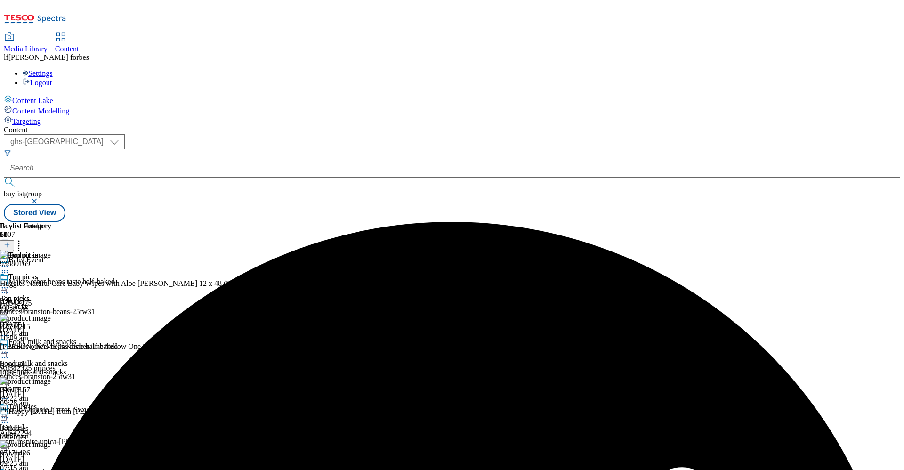
click at [9, 283] on icon at bounding box center [4, 287] width 9 height 9
click at [55, 345] on button "Preview" at bounding box center [37, 350] width 36 height 11
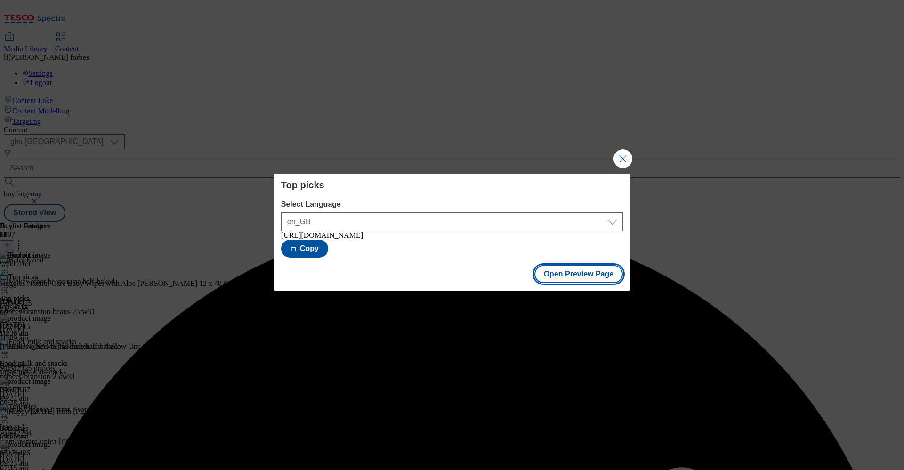
click at [589, 277] on button "Open Preview Page" at bounding box center [578, 274] width 89 height 18
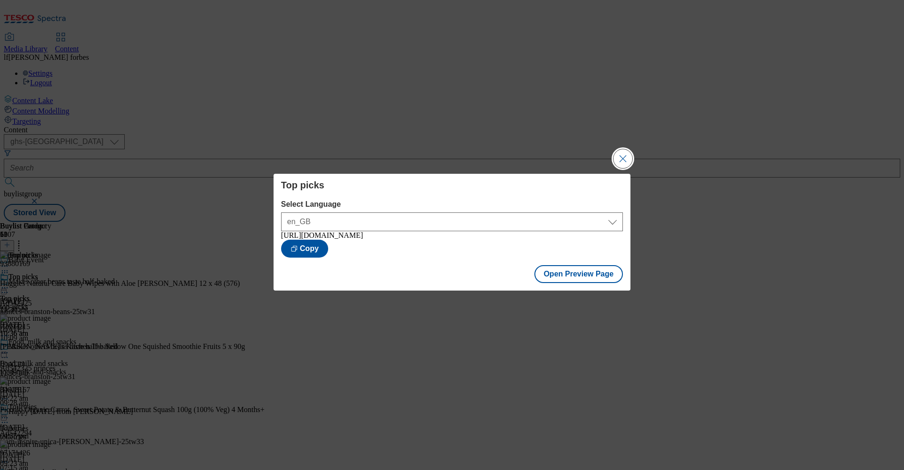
click at [621, 152] on button "Close Modal" at bounding box center [622, 158] width 19 height 19
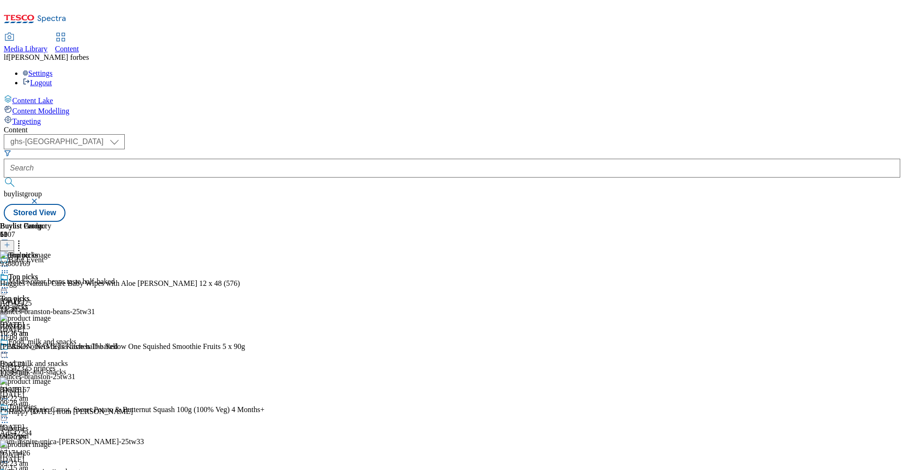
click at [9, 283] on icon at bounding box center [4, 287] width 9 height 9
click at [50, 347] on span "Publish" at bounding box center [39, 383] width 21 height 7
